Goal: Information Seeking & Learning: Learn about a topic

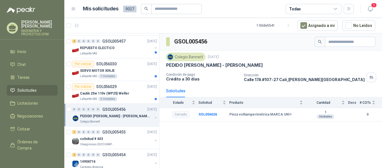
scroll to position [682, 0]
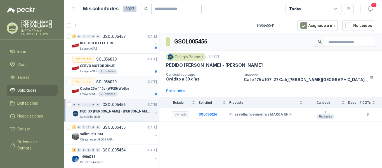
click at [121, 93] on div "Lafayette SAS 5 Unidades" at bounding box center [118, 94] width 77 height 4
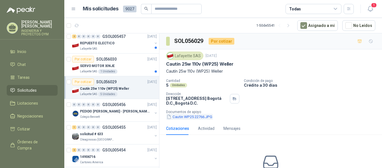
click at [188, 116] on button "Cautin WP25 22766.JPG" at bounding box center [189, 117] width 47 height 6
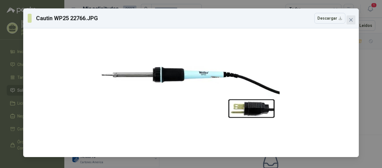
click at [353, 22] on icon "close" at bounding box center [351, 20] width 4 height 4
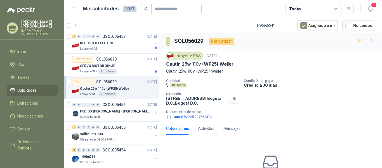
click at [101, 93] on div "5 Unidades" at bounding box center [107, 94] width 19 height 4
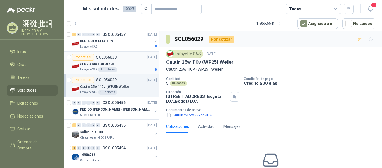
click at [114, 65] on div "SERVO MOTOR XINJE" at bounding box center [118, 63] width 77 height 7
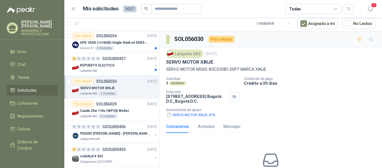
scroll to position [643, 0]
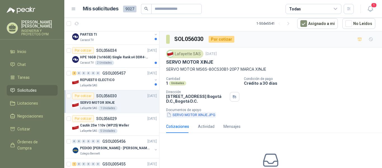
click at [181, 116] on button "SERVO MOTOR XINJE.JPG" at bounding box center [191, 115] width 50 height 6
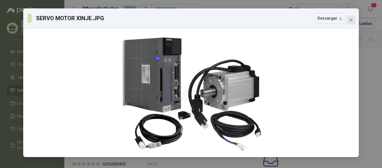
click at [350, 18] on icon "close" at bounding box center [351, 20] width 4 height 4
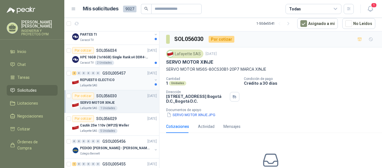
click at [104, 79] on p "REPUESTO ELECTICO" at bounding box center [97, 79] width 35 height 5
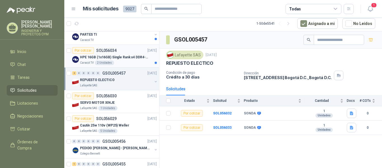
click at [113, 57] on p "HPE 16GB (1x16GB) Single Rank x4 DDR4-2400" at bounding box center [115, 57] width 70 height 5
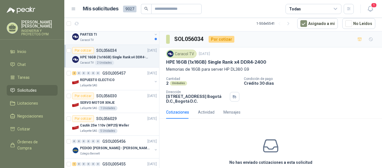
click at [120, 41] on div "Caracol TV" at bounding box center [116, 40] width 72 height 4
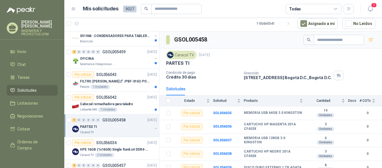
scroll to position [547, 0]
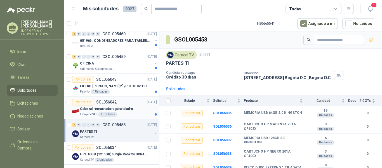
click at [139, 115] on div "Lafayette SAS 1 Unidades" at bounding box center [118, 114] width 77 height 4
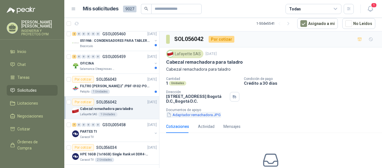
click at [180, 117] on button "Adaptador remachadora.JPG" at bounding box center [193, 115] width 55 height 6
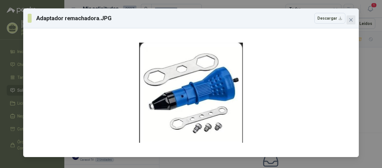
click at [350, 20] on icon "close" at bounding box center [351, 20] width 4 height 4
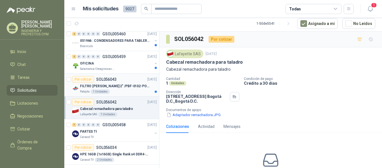
click at [117, 89] on div "Patojito 1 Unidades" at bounding box center [118, 91] width 77 height 4
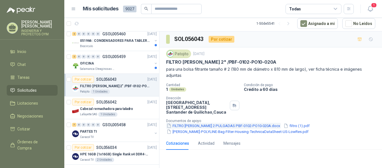
click at [206, 125] on button "FILTRO [PERSON_NAME] 2 PULGADAS PBF-0102-PO10-020A.docx" at bounding box center [223, 125] width 115 height 6
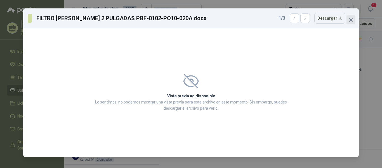
click at [353, 18] on icon "close" at bounding box center [351, 20] width 4 height 4
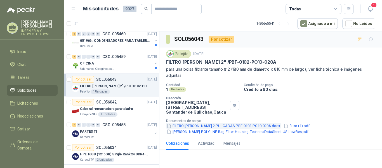
click at [219, 128] on button "FILTRO [PERSON_NAME] 2 PULGADAS PBF-0102-PO10-020A.docx" at bounding box center [223, 125] width 115 height 6
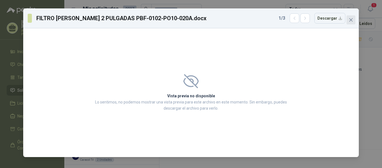
click at [350, 19] on icon "close" at bounding box center [350, 19] width 3 height 3
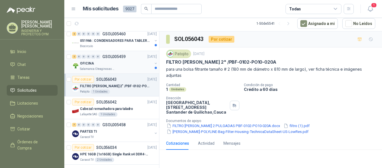
click at [96, 68] on p "Salamanca Oleaginosas SAS" at bounding box center [97, 69] width 35 height 4
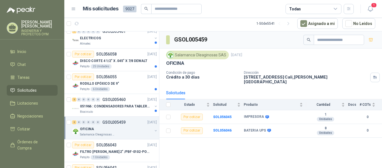
scroll to position [482, 0]
click at [125, 106] on p "051966 : CONDENSADORES PARA TABLERO PRINCIPAL L1" at bounding box center [115, 105] width 70 height 5
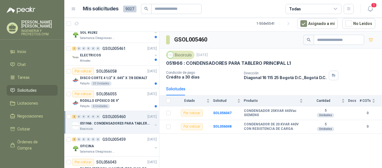
scroll to position [460, 0]
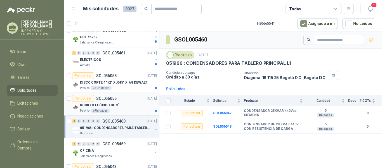
click at [129, 107] on div "RODILLO EPÓXICO DE 9"" at bounding box center [118, 105] width 77 height 7
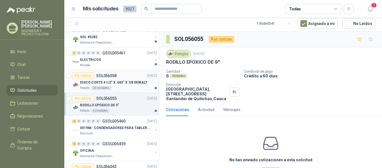
click at [120, 84] on p "DISCO CORTE 4 1/2" X .045" X 7/8 DEWALT" at bounding box center [113, 82] width 67 height 5
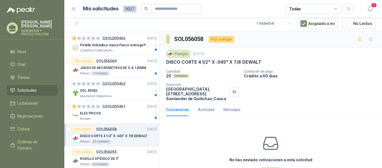
scroll to position [402, 0]
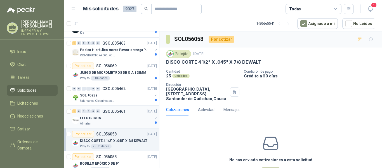
click at [125, 118] on div "ELECTRICOS" at bounding box center [116, 117] width 72 height 7
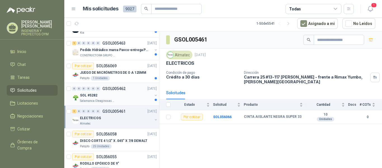
click at [119, 92] on div "SOL #5282" at bounding box center [116, 95] width 72 height 7
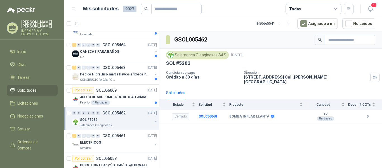
scroll to position [372, 0]
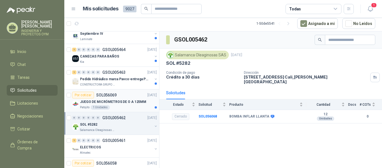
click at [122, 105] on div "Patojito 1 Unidades" at bounding box center [118, 107] width 77 height 4
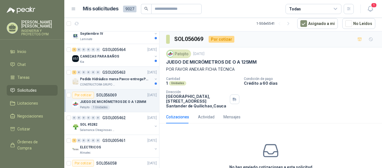
click at [104, 87] on div "1 0 0 0 0 0 GSOL005463 [DATE] Pedido Hidráulico marca Pavco-entrega Popayán CON…" at bounding box center [111, 78] width 95 height 23
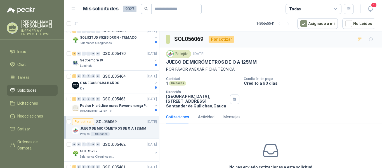
scroll to position [341, 0]
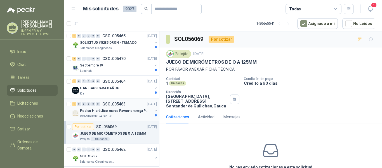
click at [128, 110] on p "Pedido Hidráulico marca Pavco-entrega Popayán" at bounding box center [115, 110] width 70 height 5
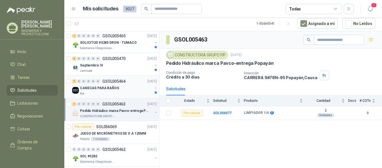
click at [112, 87] on p "CANECAS PARA BAÑOS" at bounding box center [99, 87] width 39 height 5
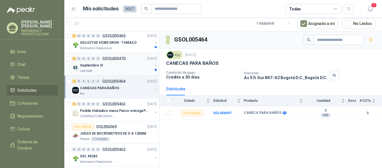
click at [114, 68] on div "Septiembre IV" at bounding box center [116, 65] width 72 height 7
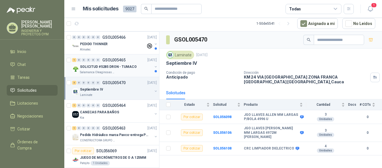
scroll to position [312, 0]
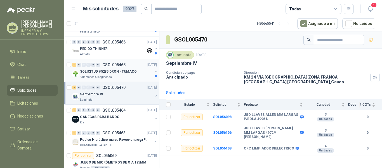
click at [126, 74] on p "SOLICITUD #5285 DRON - TUMACO" at bounding box center [108, 71] width 57 height 5
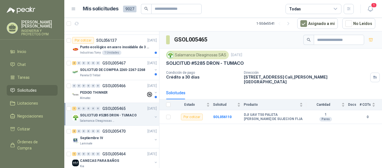
scroll to position [264, 0]
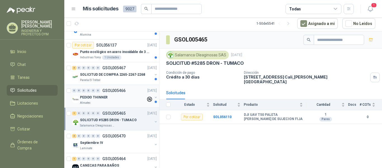
click at [115, 103] on div "Almatec" at bounding box center [113, 102] width 66 height 4
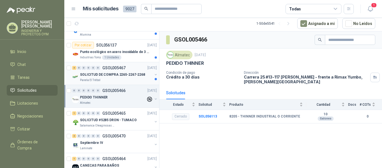
click at [110, 76] on p "SOLICITUD DE COMPRA 2265-2267-2268" at bounding box center [112, 74] width 65 height 5
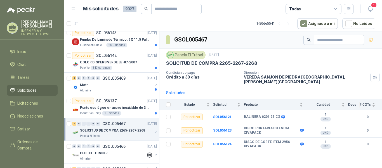
scroll to position [206, 0]
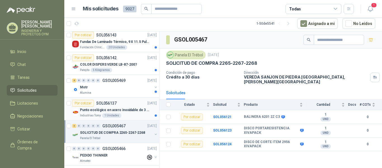
click at [129, 107] on div "Punto ecológico en acero inoxidable de 3 puestos, con capacidad para 121L cada …" at bounding box center [118, 109] width 77 height 7
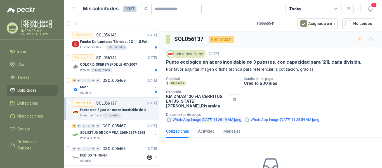
click at [216, 116] on button "WhatsApp Image [DATE] 11.26.19 AM.jpeg" at bounding box center [204, 119] width 76 height 6
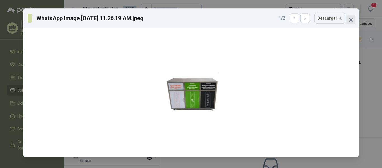
click at [350, 22] on icon "close" at bounding box center [351, 20] width 4 height 4
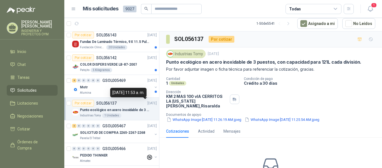
click at [113, 89] on div "[DATE] 11:53 a. m." at bounding box center [128, 93] width 36 height 10
click at [91, 91] on div "Alumina" at bounding box center [116, 92] width 72 height 4
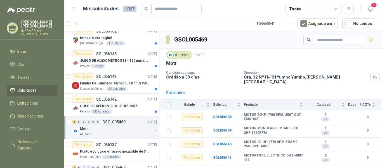
scroll to position [160, 0]
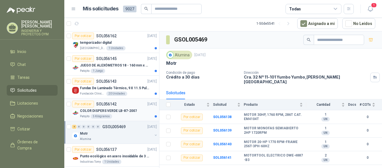
click at [108, 109] on p "COLOR DISPERS VERDE LB-87-2007" at bounding box center [108, 110] width 57 height 5
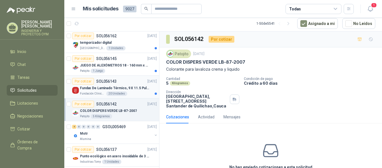
click at [117, 91] on div "Fundas De Laminado Térmico, 9 X 11.5 Pulgadas" at bounding box center [118, 87] width 77 height 7
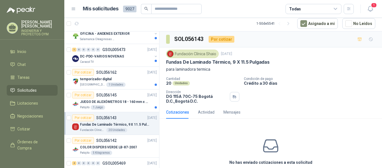
scroll to position [116, 0]
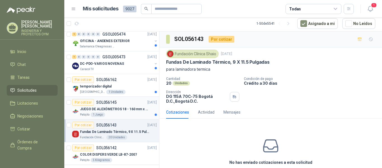
click at [120, 115] on div "Patojito 1 Juego" at bounding box center [118, 114] width 77 height 4
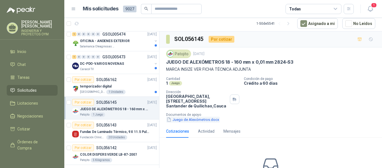
click at [191, 121] on button "Juego de Alexómetros.docx" at bounding box center [193, 119] width 54 height 6
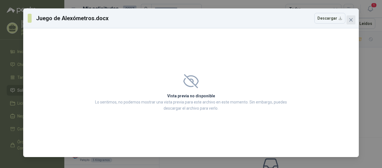
click at [352, 19] on icon "close" at bounding box center [350, 19] width 3 height 3
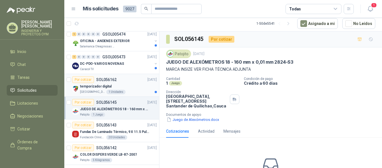
click at [129, 88] on div "temporizador digital" at bounding box center [118, 86] width 77 height 7
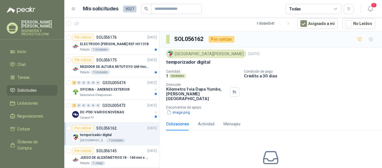
scroll to position [53, 0]
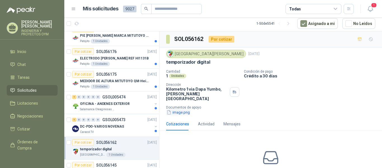
click at [180, 109] on button "image.png" at bounding box center [178, 112] width 24 height 6
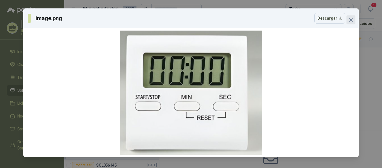
click at [347, 20] on span "Close" at bounding box center [350, 20] width 9 height 4
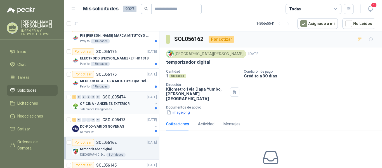
click at [114, 106] on p "OFICINA - ANDENES EXTERIOR" at bounding box center [105, 103] width 50 height 5
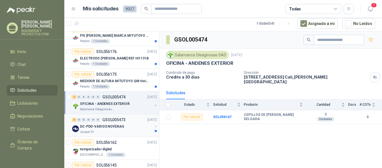
click at [112, 127] on p "DC-PDO-VARIOS NOVENAS" at bounding box center [102, 126] width 44 height 5
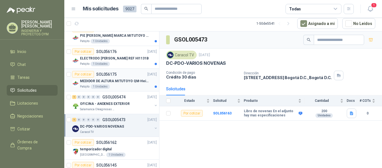
click at [114, 84] on div "MEDIDOR DE ALTURA MITUTOYO QM-Height 518-245" at bounding box center [118, 80] width 77 height 7
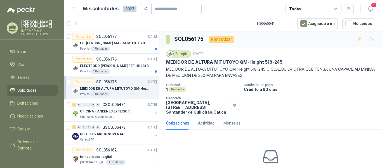
scroll to position [34, 0]
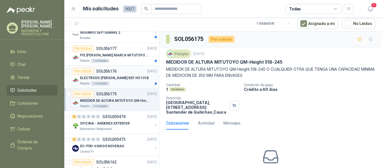
click at [118, 83] on div "Patojito 1 Unidades" at bounding box center [118, 83] width 77 height 4
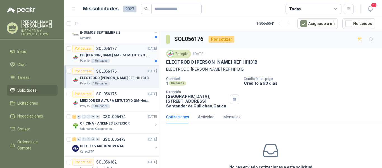
click at [124, 59] on div "Patojito 1 Unidades" at bounding box center [118, 60] width 77 height 4
